Goal: Find specific page/section: Find specific page/section

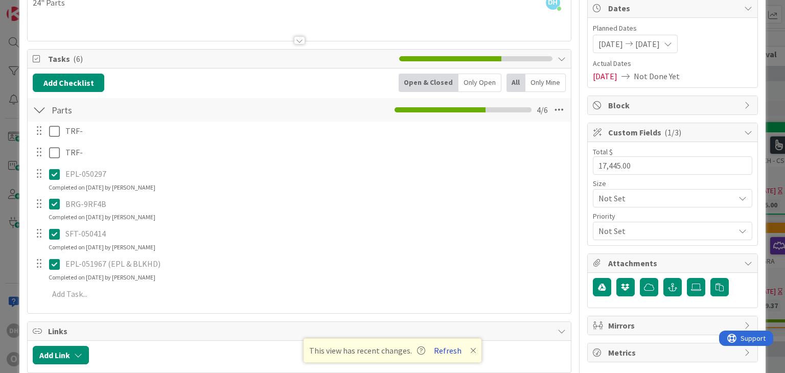
click at [449, 352] on button "Refresh" at bounding box center [447, 350] width 35 height 13
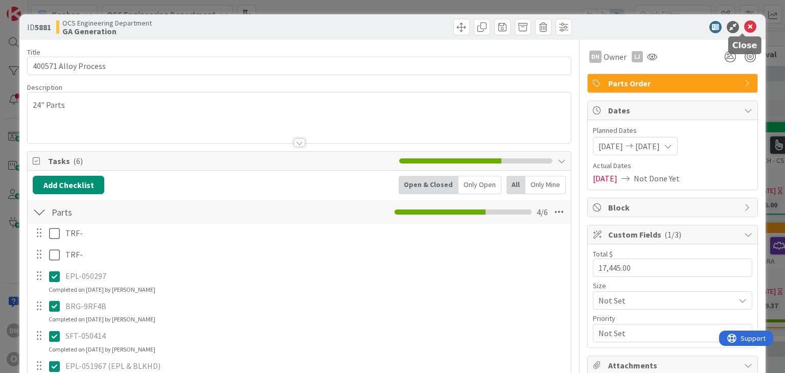
click at [744, 30] on icon at bounding box center [750, 27] width 12 height 12
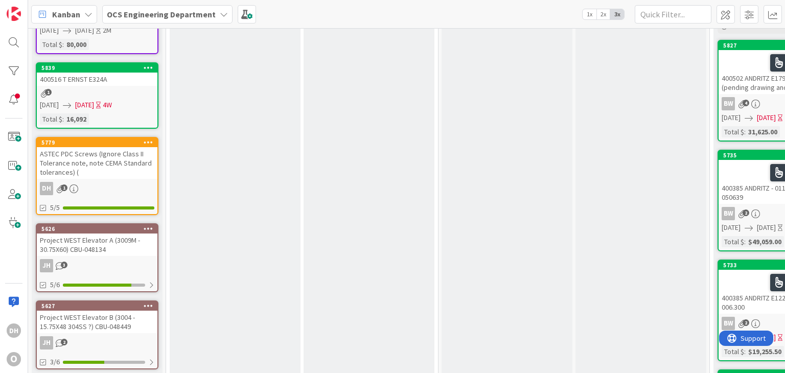
scroll to position [153, 0]
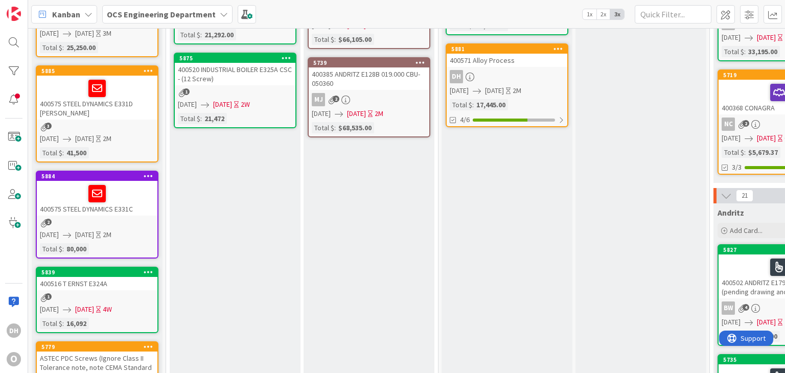
click at [102, 274] on div "5839" at bounding box center [97, 272] width 121 height 9
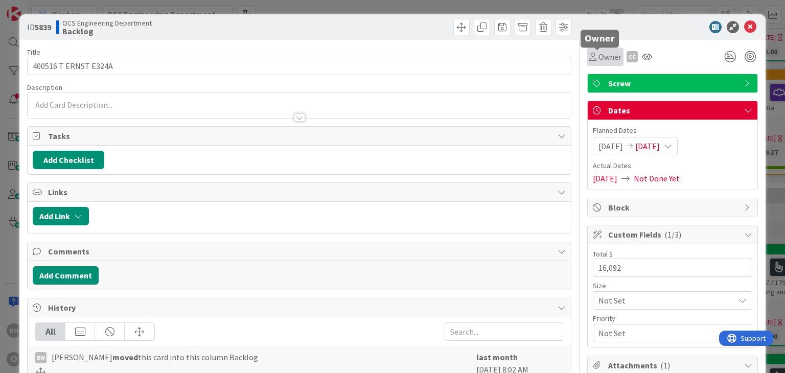
click at [610, 58] on span "Owner" at bounding box center [609, 57] width 23 height 12
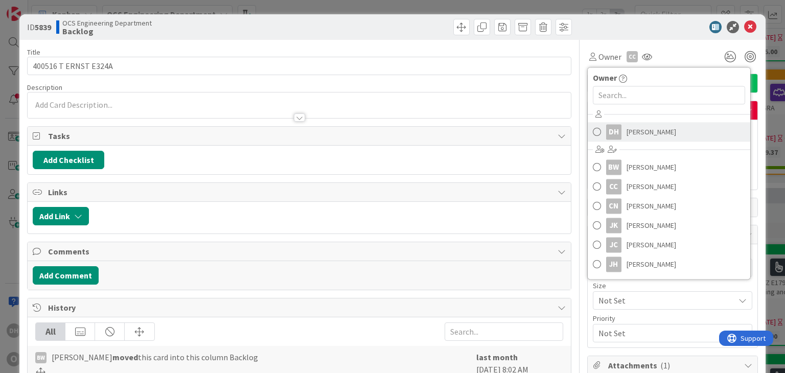
click at [627, 130] on span "[PERSON_NAME]" at bounding box center [652, 131] width 50 height 15
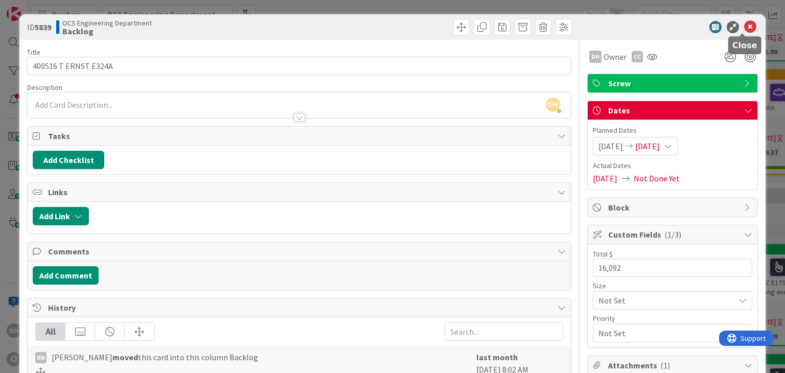
click at [744, 21] on icon at bounding box center [750, 27] width 12 height 12
